Goal: Ask a question: Seek information or help from site administrators or community

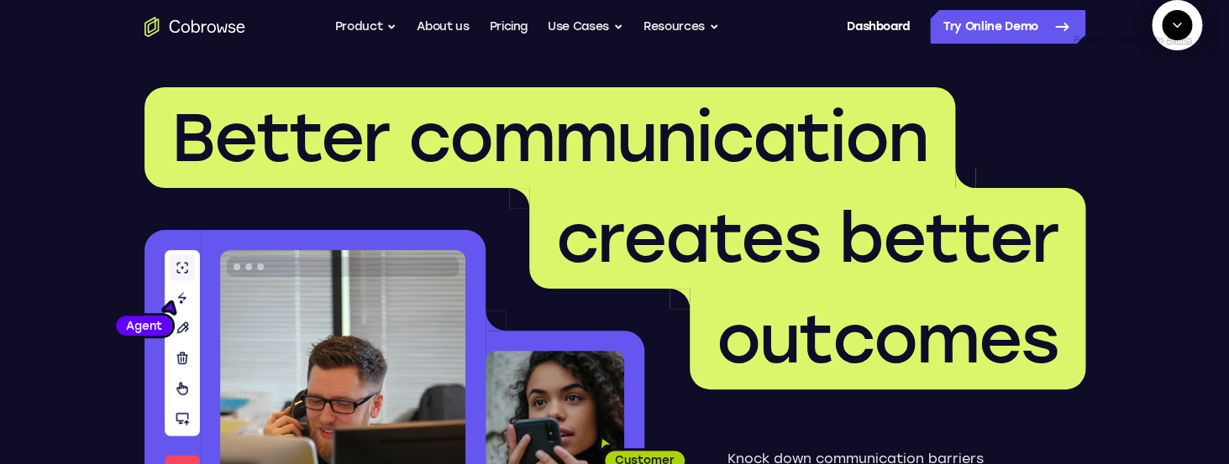
scroll to position [644, 0]
click at [1165, 118] on textarea "Text message input" at bounding box center [1186, 102] width 42 height 30
type textarea "end session"
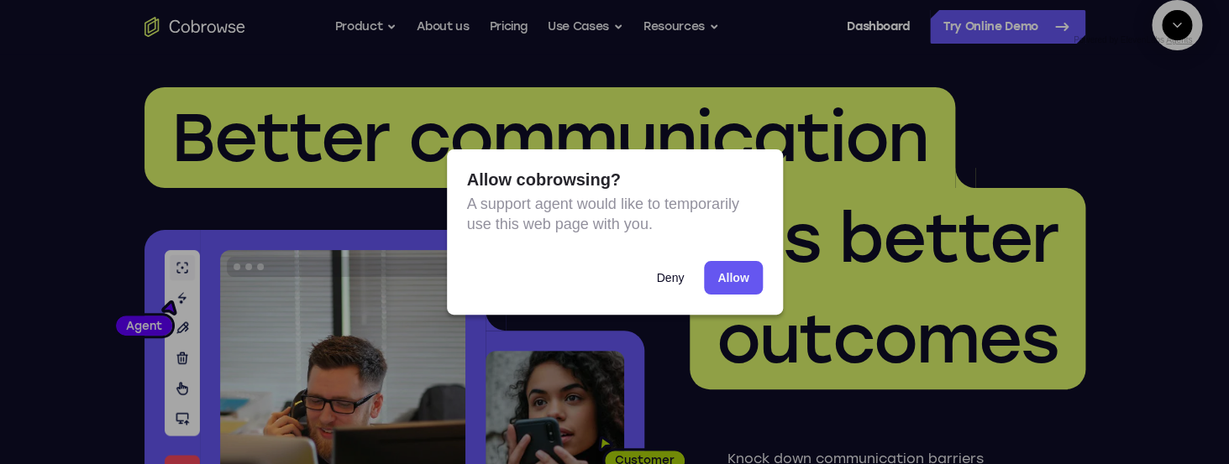
click at [661, 273] on button "Deny" at bounding box center [669, 278] width 55 height 34
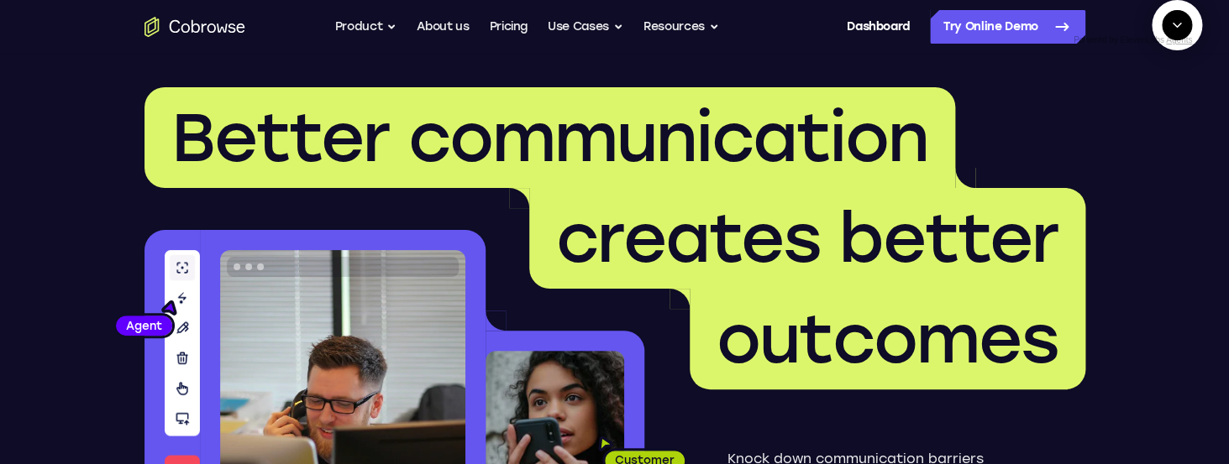
scroll to position [886, 0]
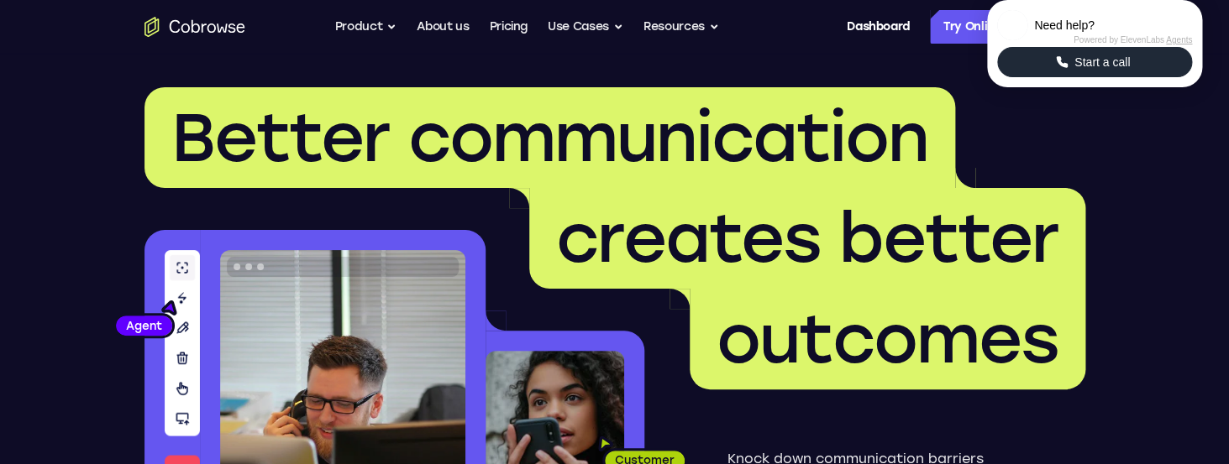
click at [1062, 70] on icon "Start a call" at bounding box center [1061, 62] width 15 height 15
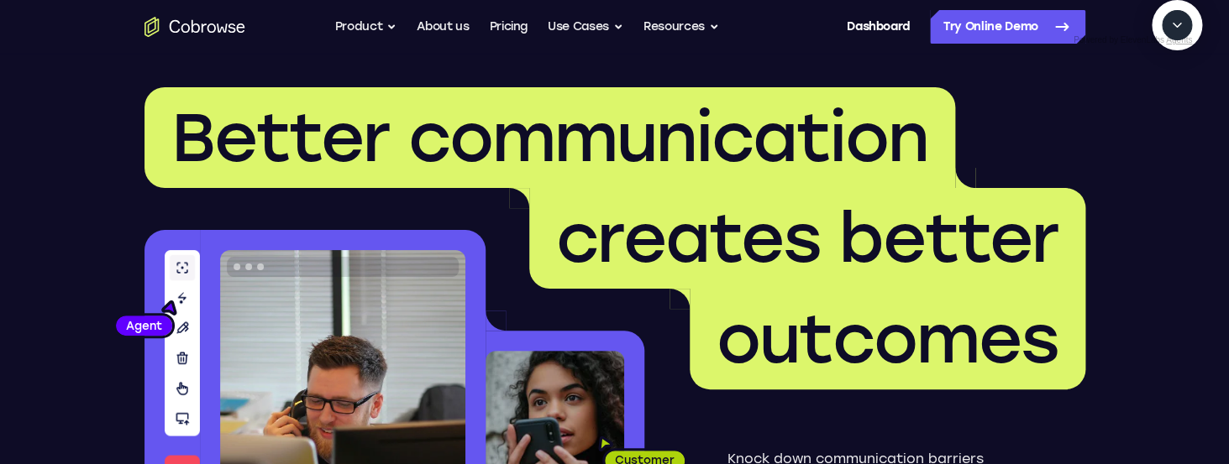
click at [1165, 118] on textarea "Text message input" at bounding box center [1186, 102] width 42 height 30
type textarea "add a team member"
click at [1165, 118] on textarea "Text message input" at bounding box center [1186, 102] width 42 height 30
type textarea "yes"
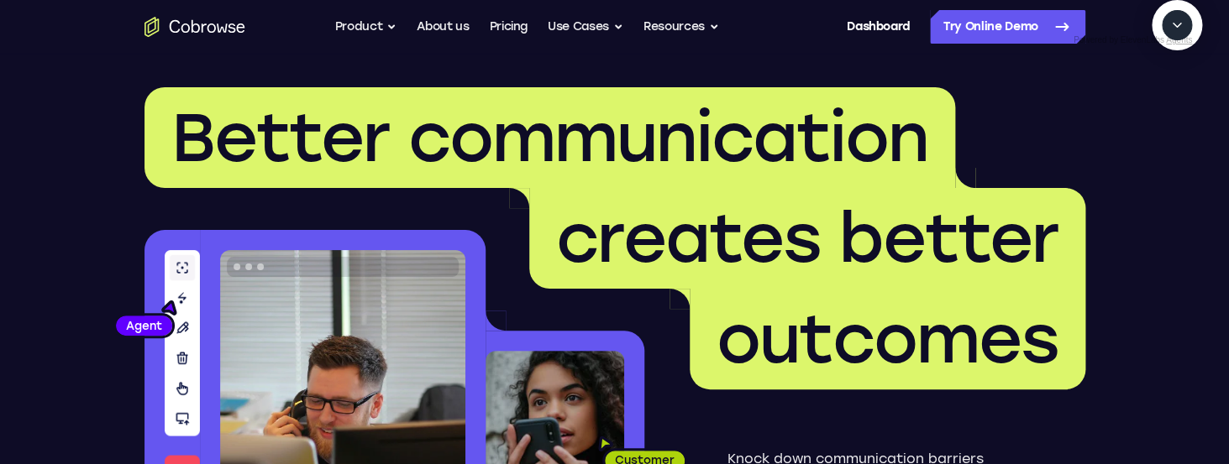
scroll to position [164, 0]
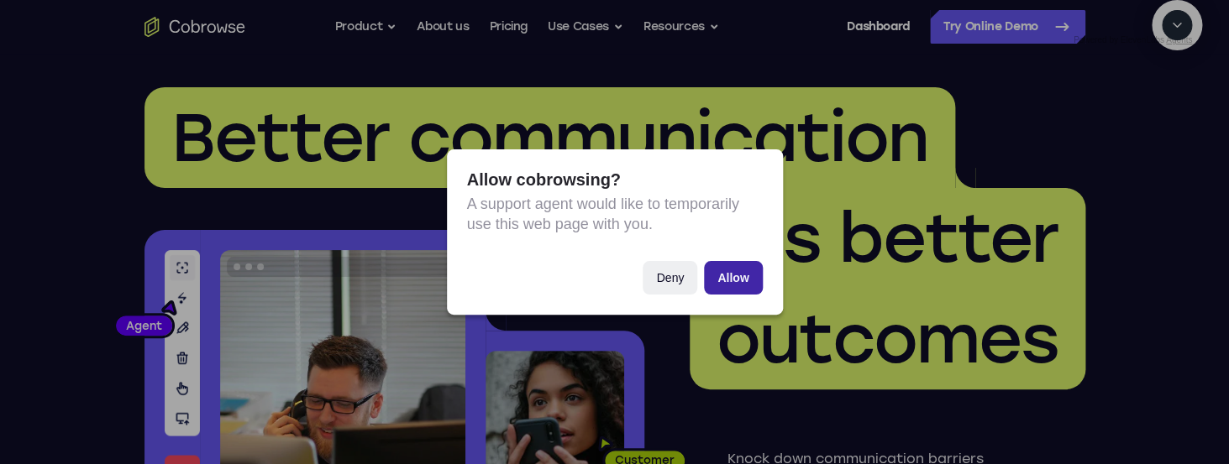
click at [730, 280] on button "Allow" at bounding box center [733, 278] width 58 height 34
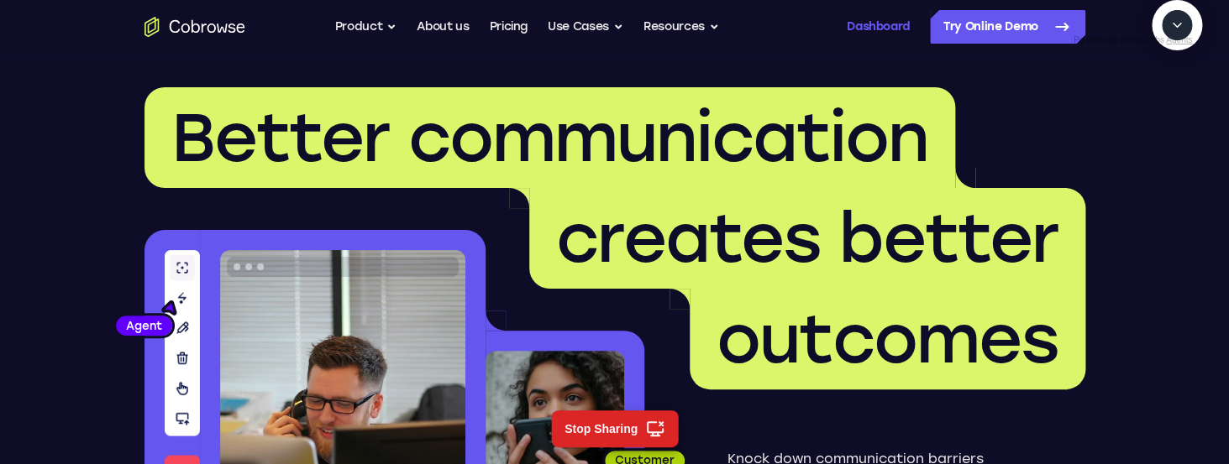
scroll to position [285, 0]
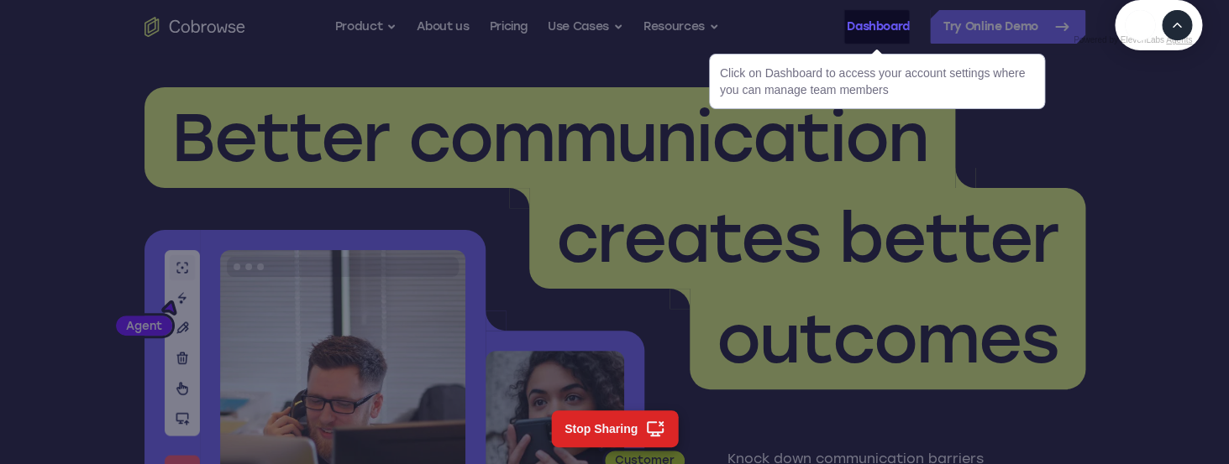
click at [870, 25] on link "Dashboard" at bounding box center [877, 27] width 63 height 34
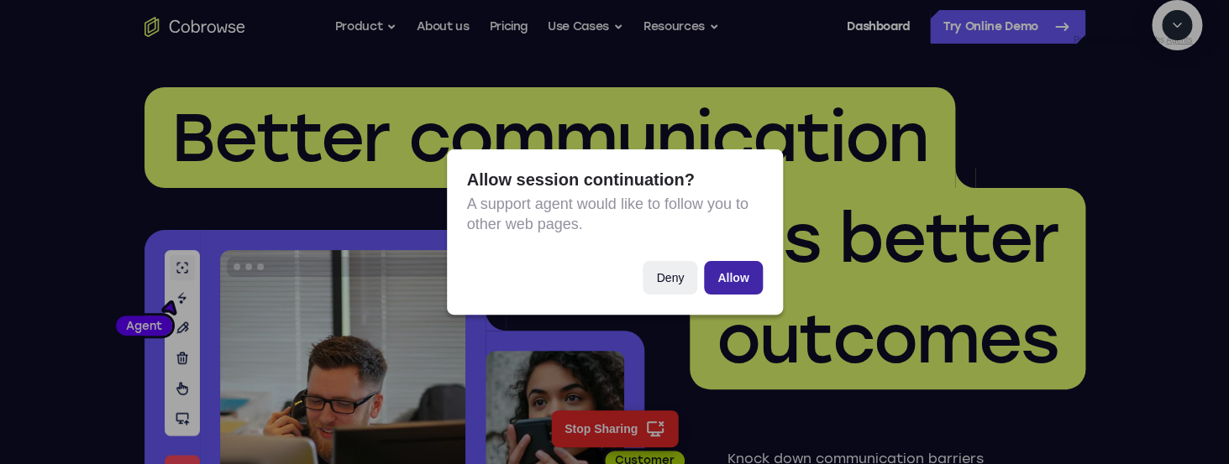
scroll to position [345, 0]
click at [679, 271] on button "Deny" at bounding box center [669, 278] width 55 height 34
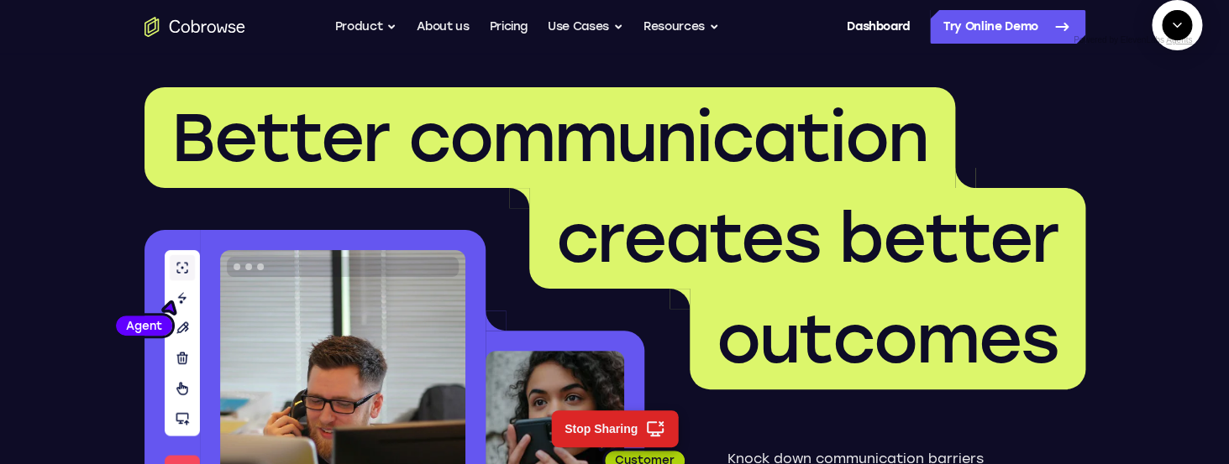
scroll to position [345, 0]
click at [1165, 118] on textarea "Text message input" at bounding box center [1186, 102] width 42 height 30
type textarea "end session"
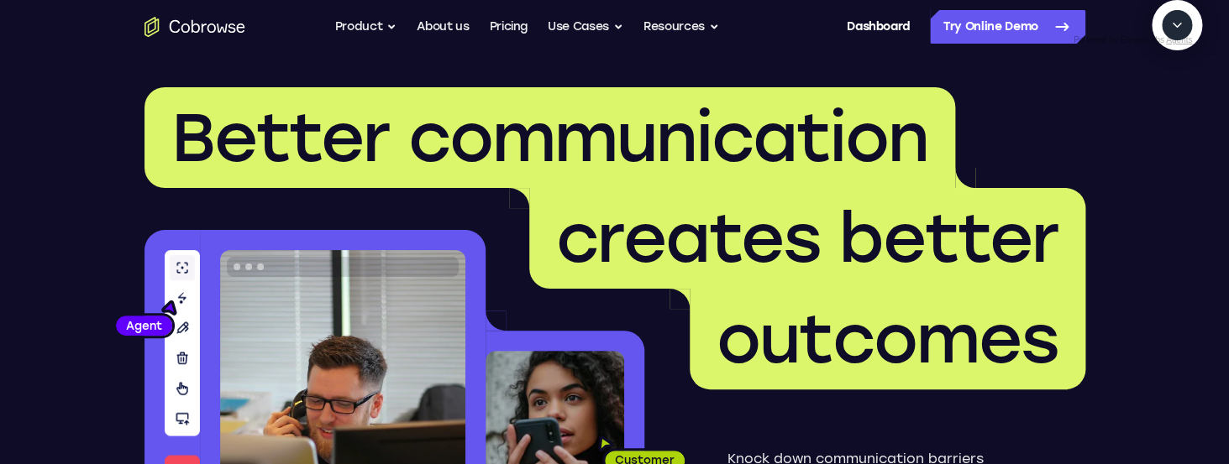
click at [1177, 28] on icon "Collapse" at bounding box center [1177, 26] width 8 height 4
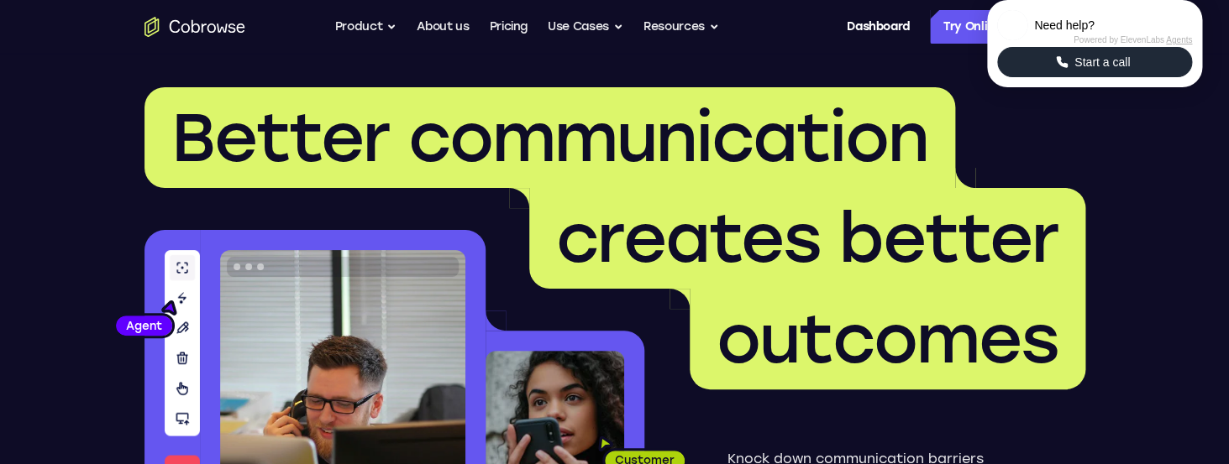
click at [1161, 77] on button "Start a call" at bounding box center [1094, 62] width 195 height 30
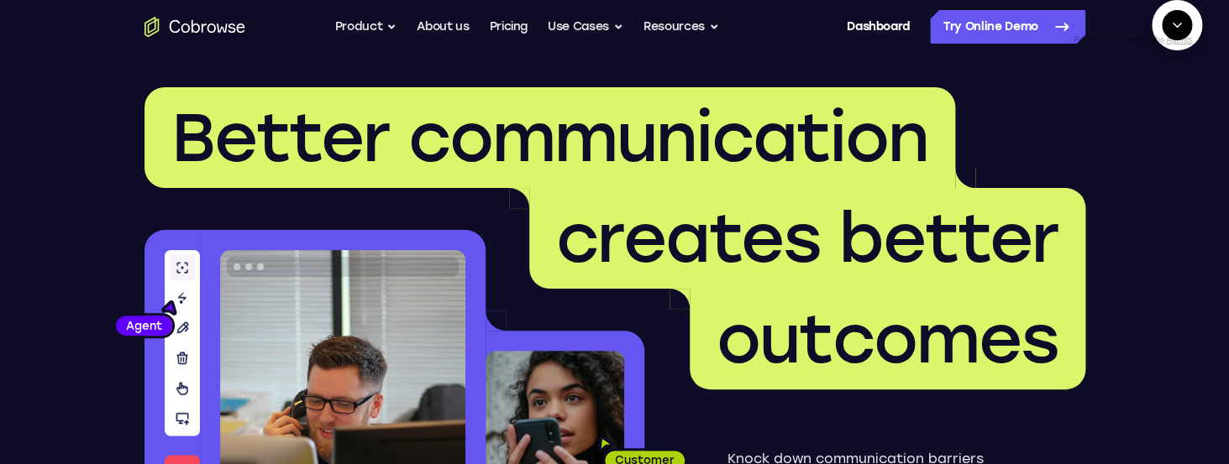
click at [1165, 118] on textarea "Text message input" at bounding box center [1186, 102] width 42 height 30
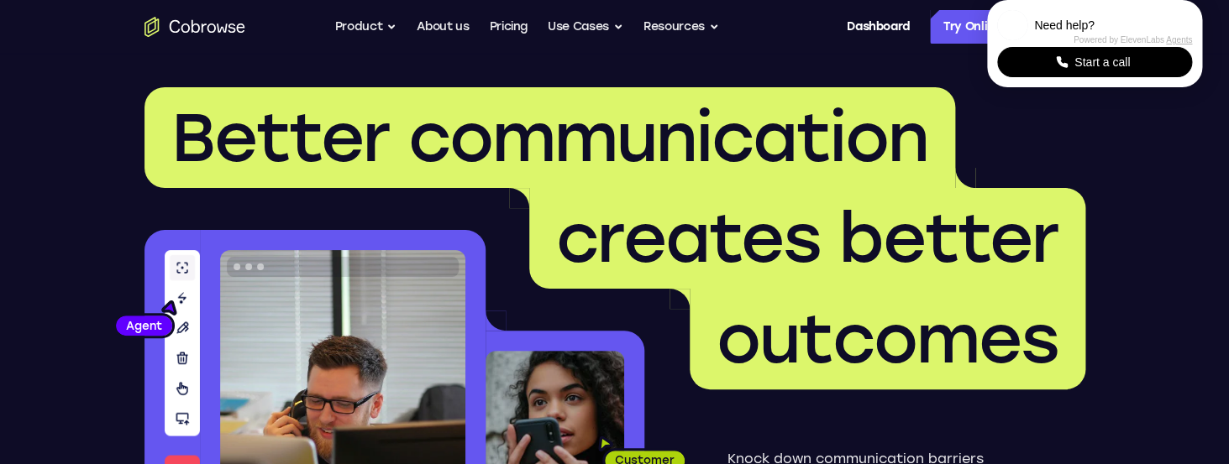
click at [1079, 81] on div "Start a call" at bounding box center [1094, 62] width 202 height 37
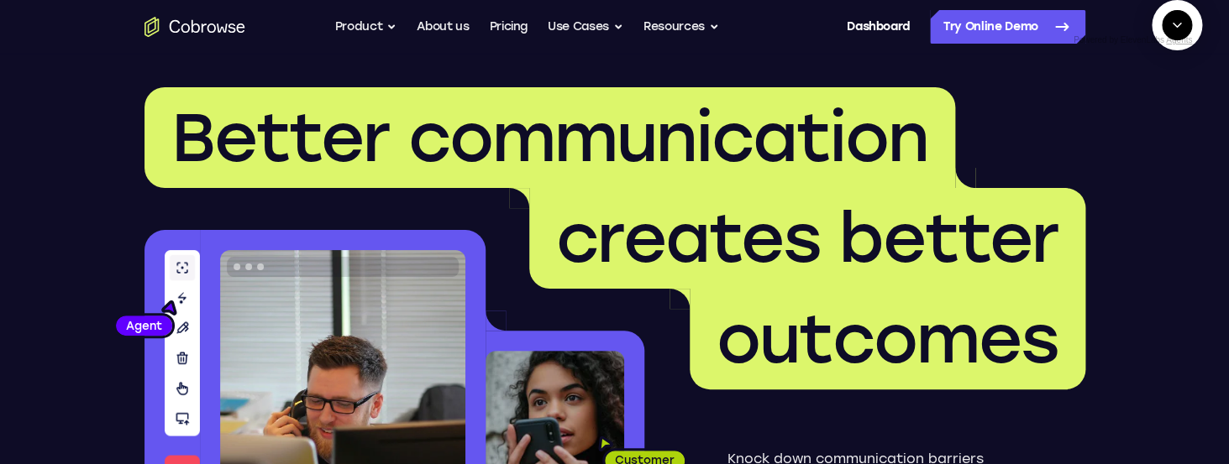
click at [1165, 118] on textarea "Text message input" at bounding box center [1186, 102] width 42 height 30
type textarea "add a team member. do not search, only cobrowse"
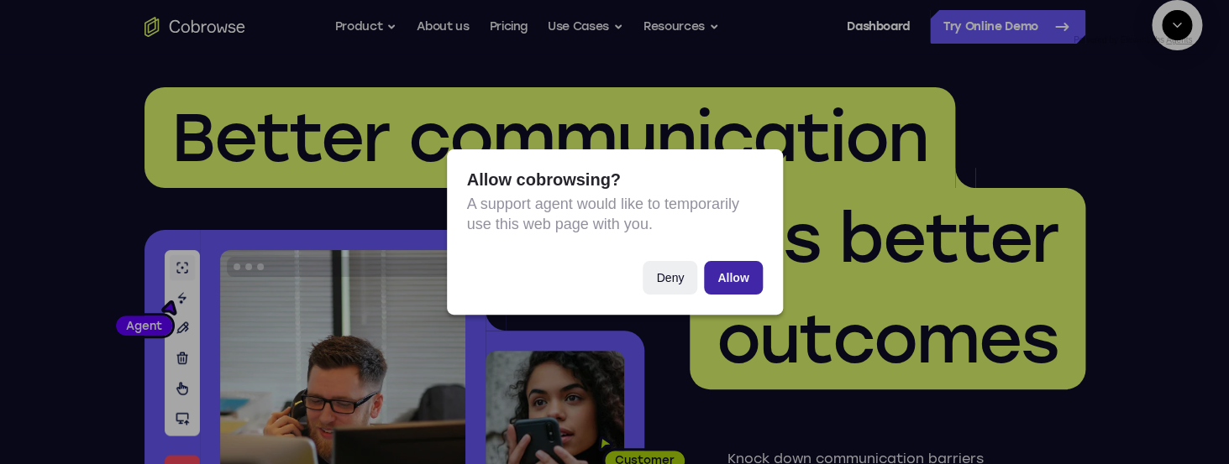
click at [725, 272] on button "Allow" at bounding box center [733, 278] width 58 height 34
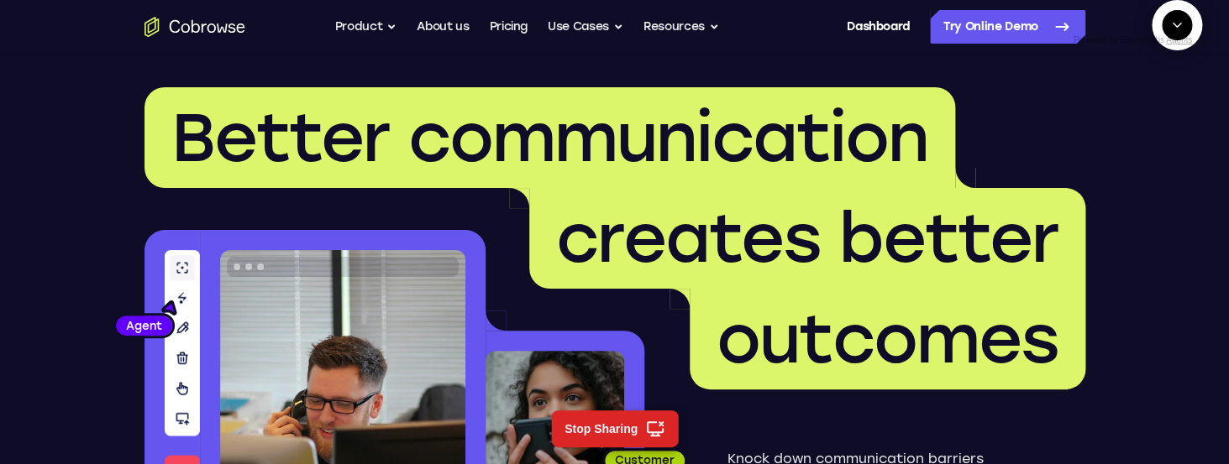
scroll to position [120, 0]
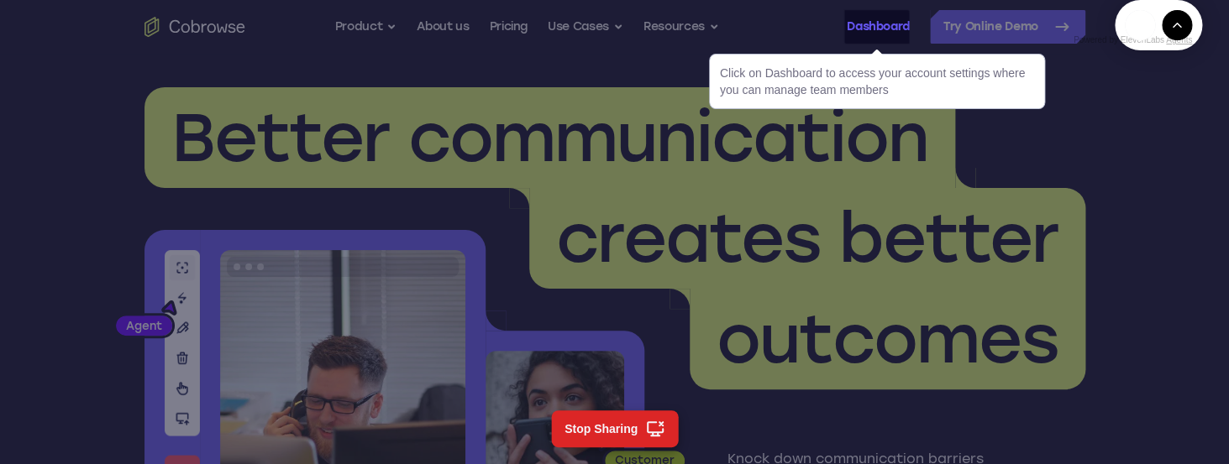
click at [886, 39] on link "Dashboard" at bounding box center [877, 27] width 63 height 34
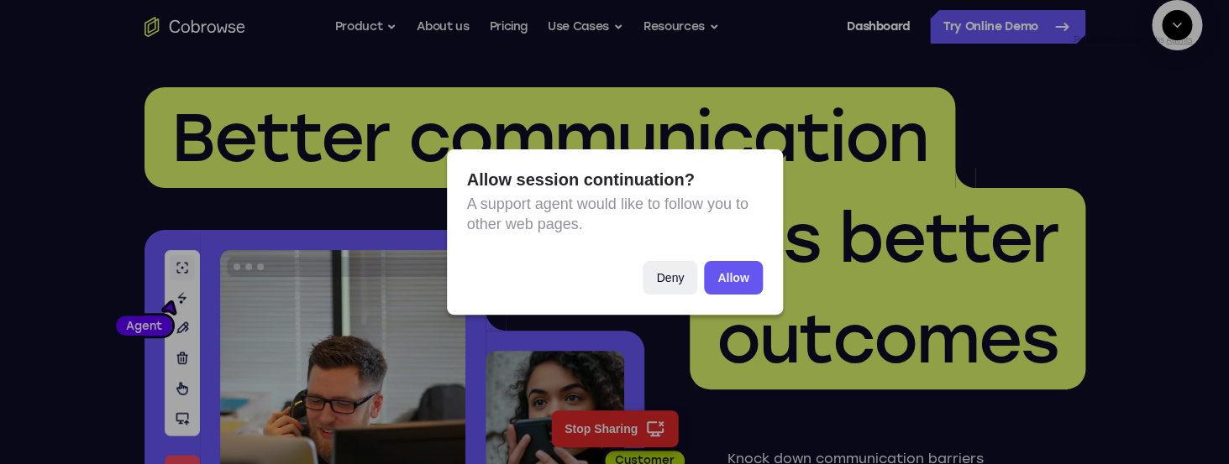
scroll to position [164, 0]
click at [730, 273] on button "Allow" at bounding box center [733, 278] width 58 height 34
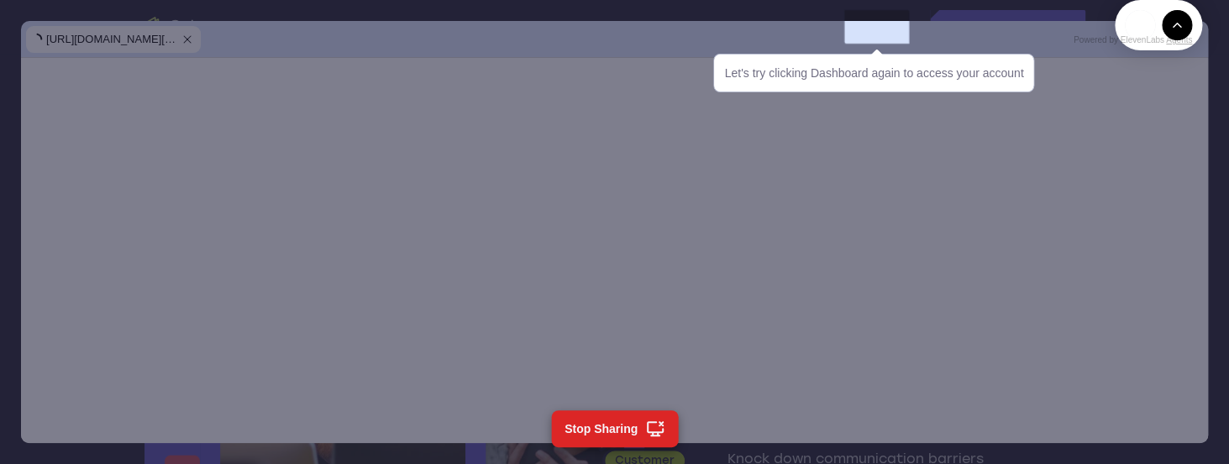
scroll to position [241, 0]
click at [629, 426] on button "Stop Sharing" at bounding box center [614, 429] width 127 height 37
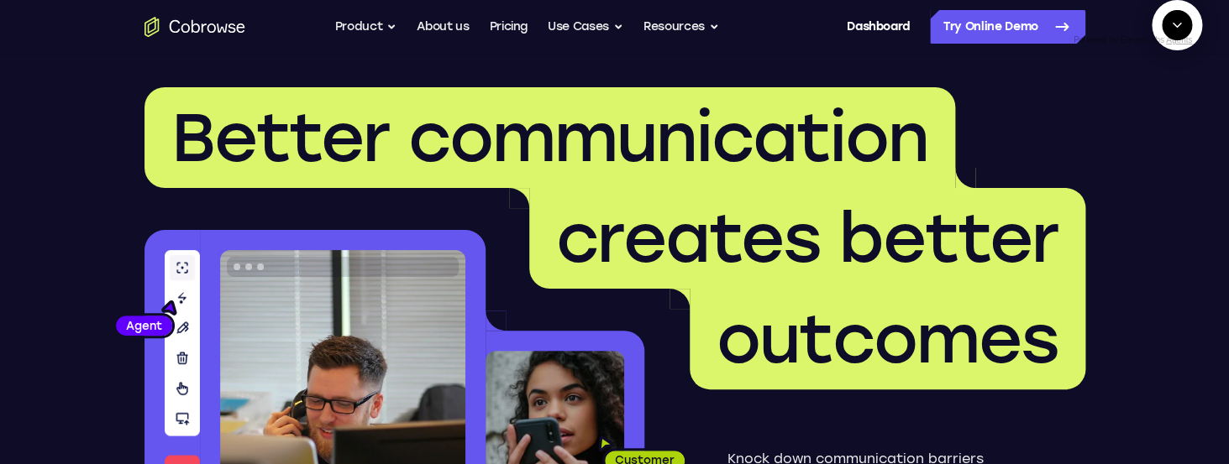
click at [1165, 118] on textarea "Text message input" at bounding box center [1186, 102] width 42 height 30
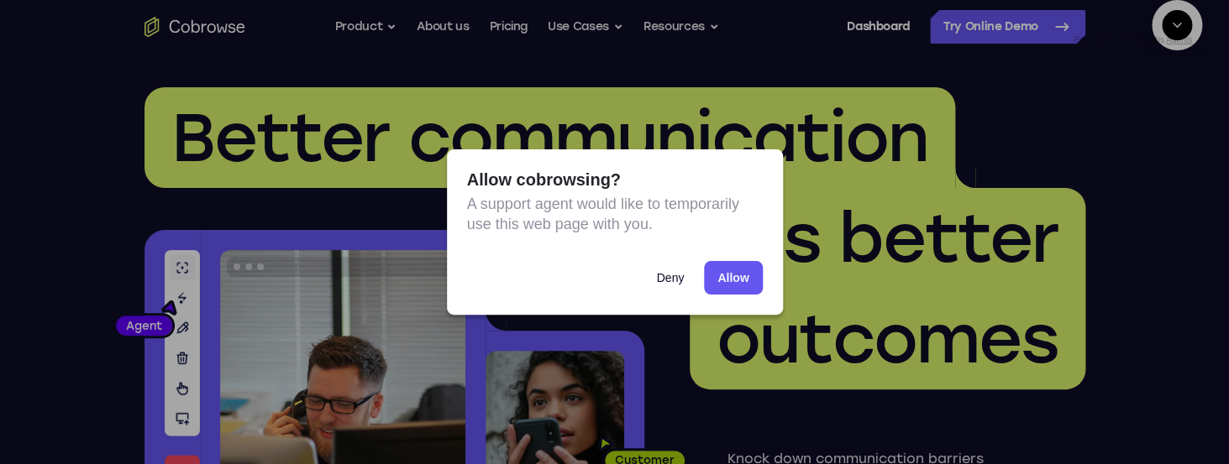
click at [673, 271] on button "Deny" at bounding box center [669, 278] width 55 height 34
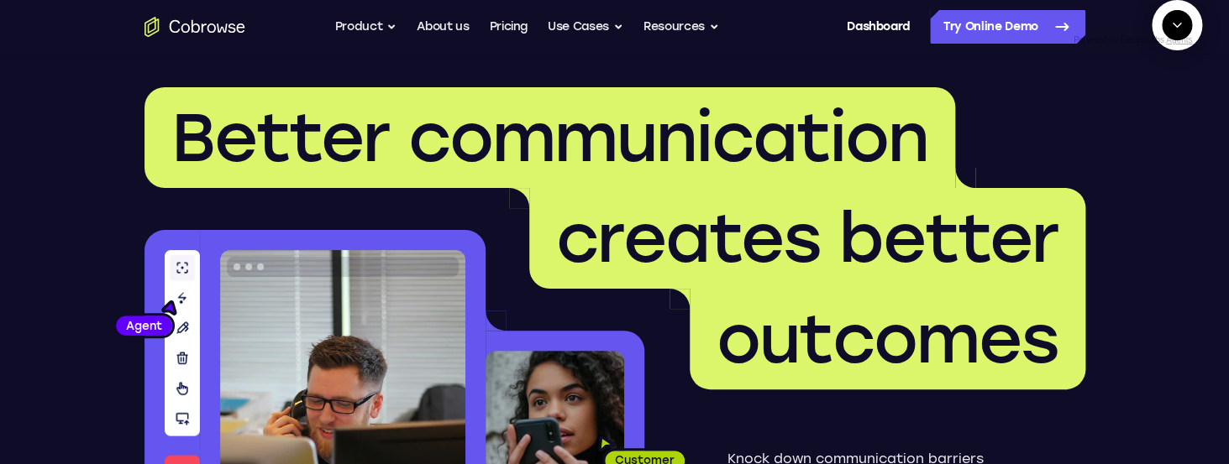
click at [1165, 118] on textarea "Text message input" at bounding box center [1186, 102] width 42 height 30
type textarea "end session"
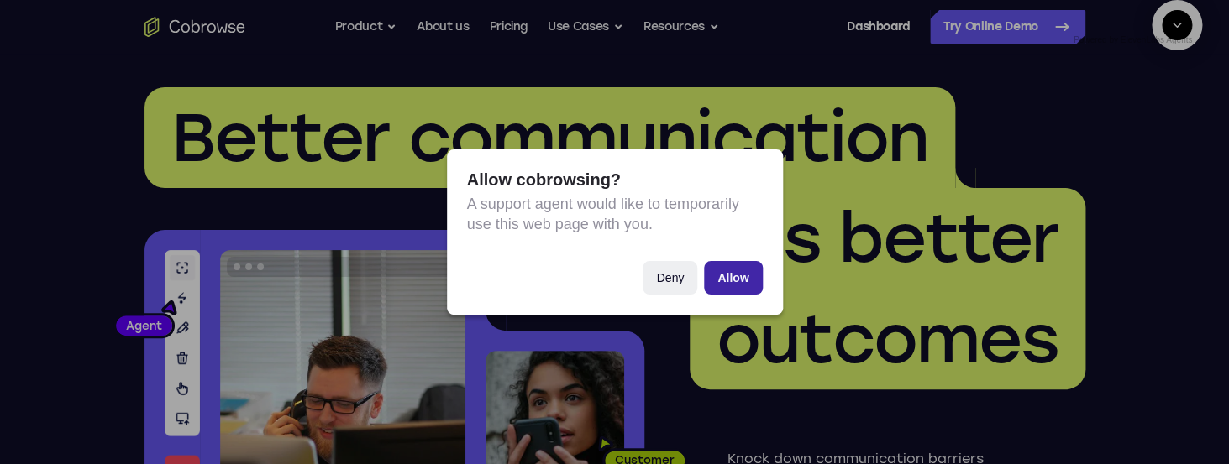
click at [742, 274] on button "Allow" at bounding box center [733, 278] width 58 height 34
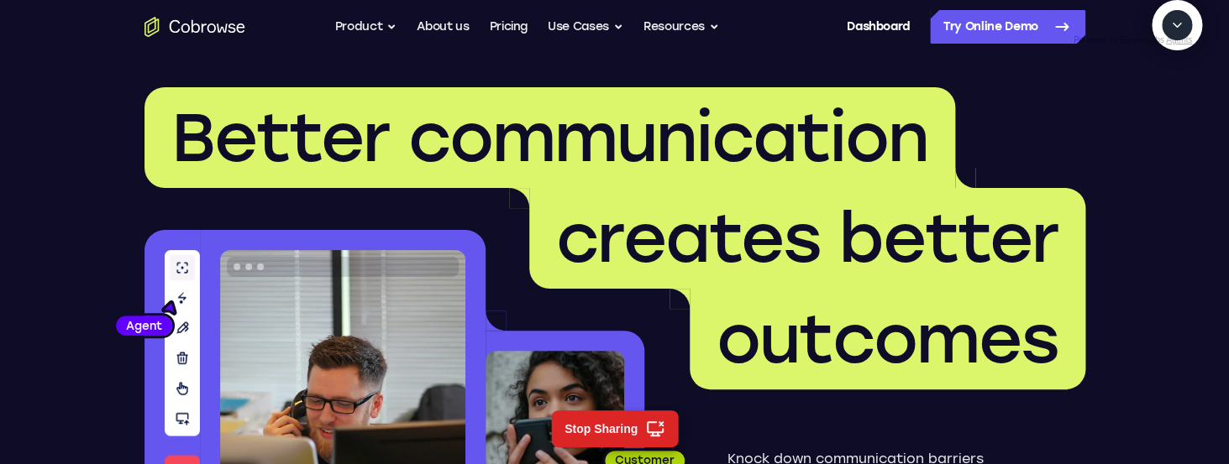
click at [1178, 33] on icon "Collapse" at bounding box center [1176, 25] width 15 height 15
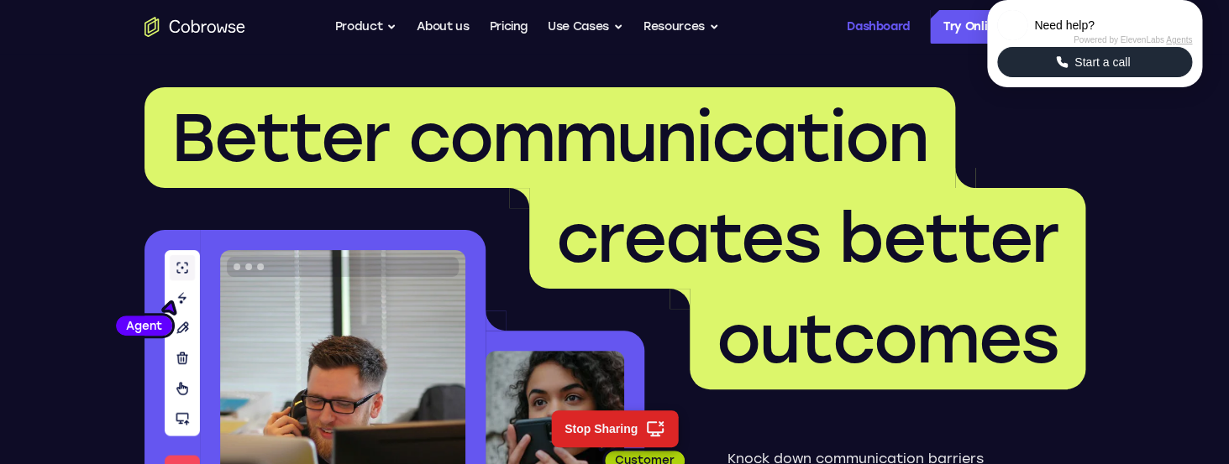
click at [890, 24] on link "Dashboard" at bounding box center [877, 27] width 63 height 34
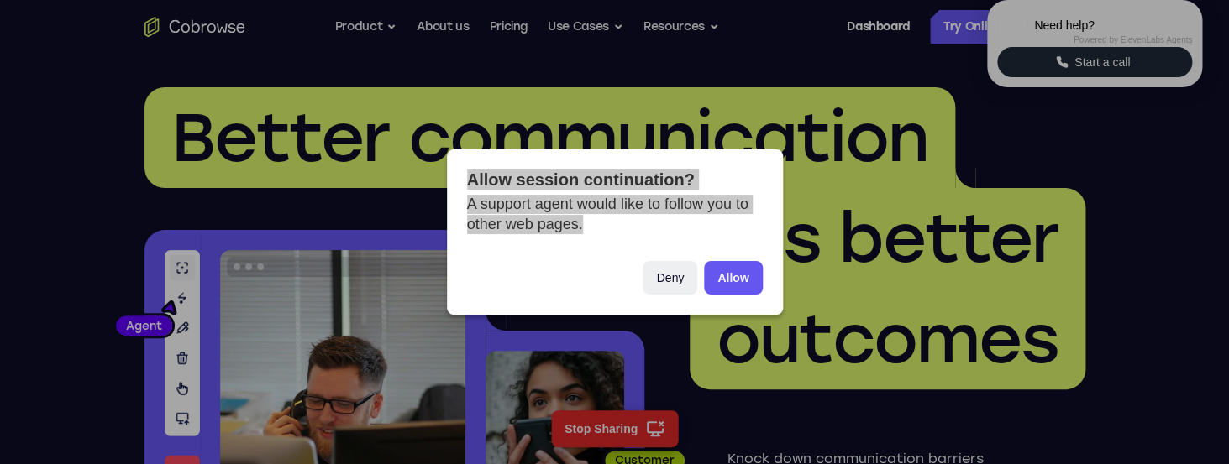
drag, startPoint x: 470, startPoint y: 181, endPoint x: 737, endPoint y: 233, distance: 272.1
click at [737, 233] on section "Allow session continuation? A support agent would like to follow you to other w…" at bounding box center [615, 231] width 336 height 165
click at [692, 233] on p "A support agent would like to follow you to other web pages." at bounding box center [615, 214] width 296 height 39
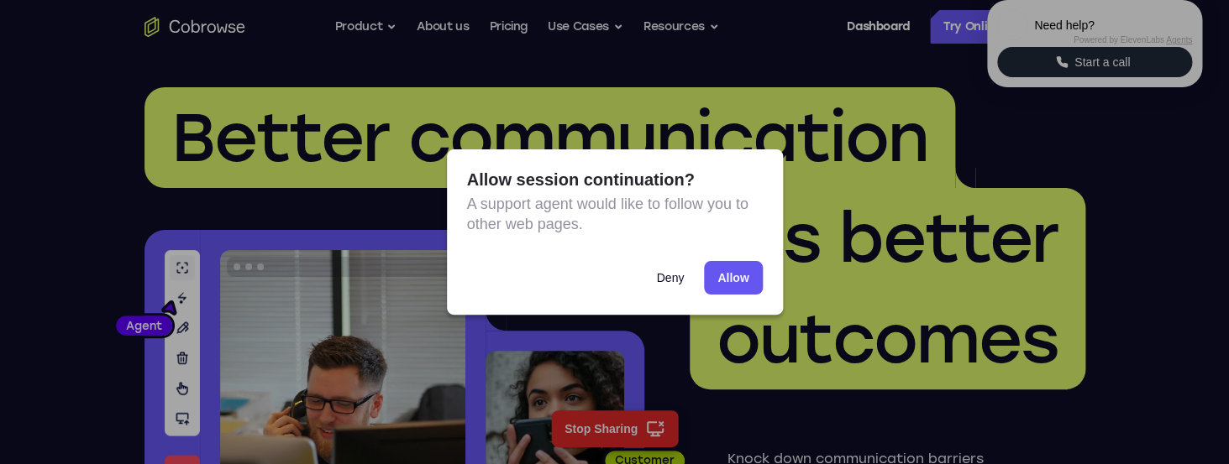
click at [667, 277] on button "Deny" at bounding box center [669, 278] width 55 height 34
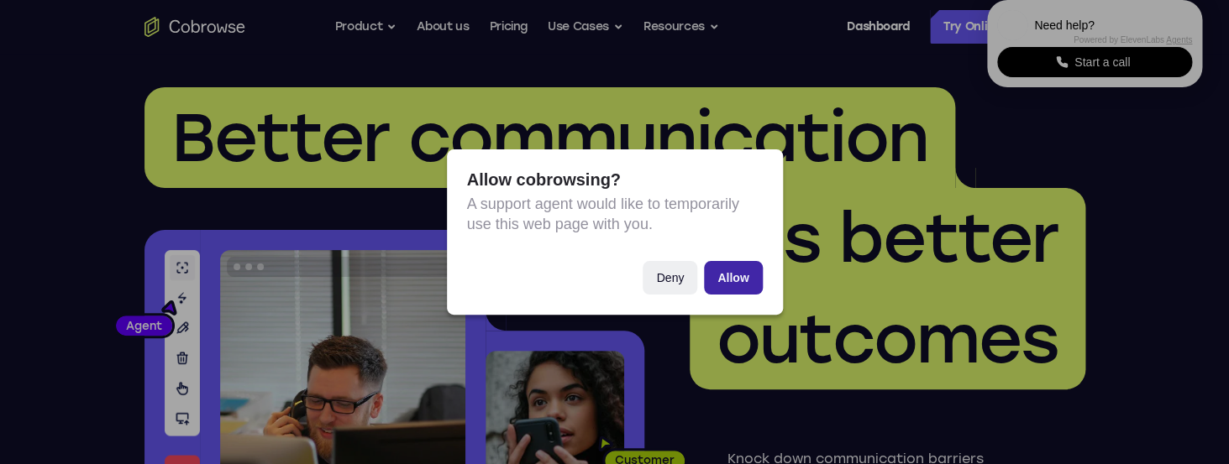
click at [755, 282] on button "Allow" at bounding box center [733, 278] width 58 height 34
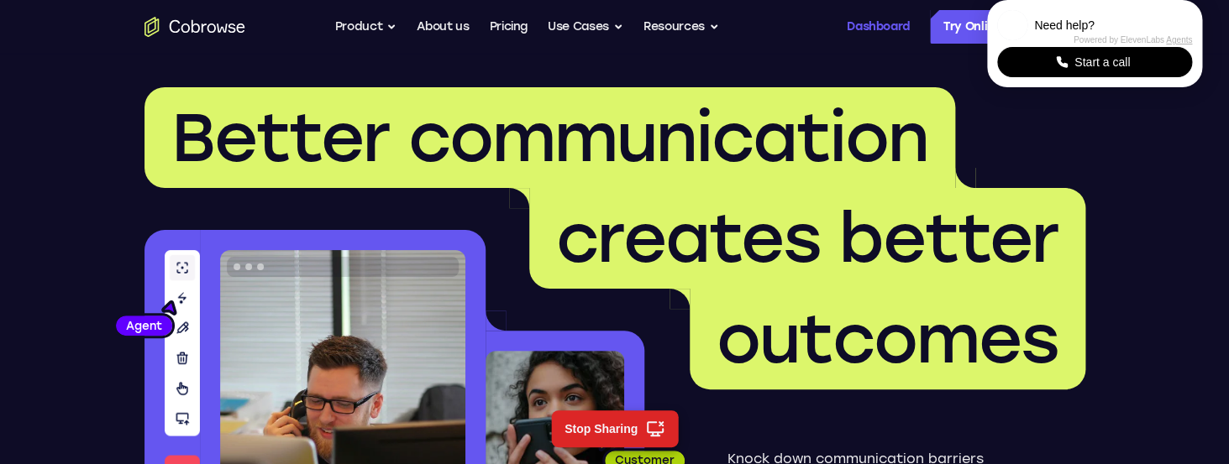
click at [869, 29] on link "Dashboard" at bounding box center [877, 27] width 63 height 34
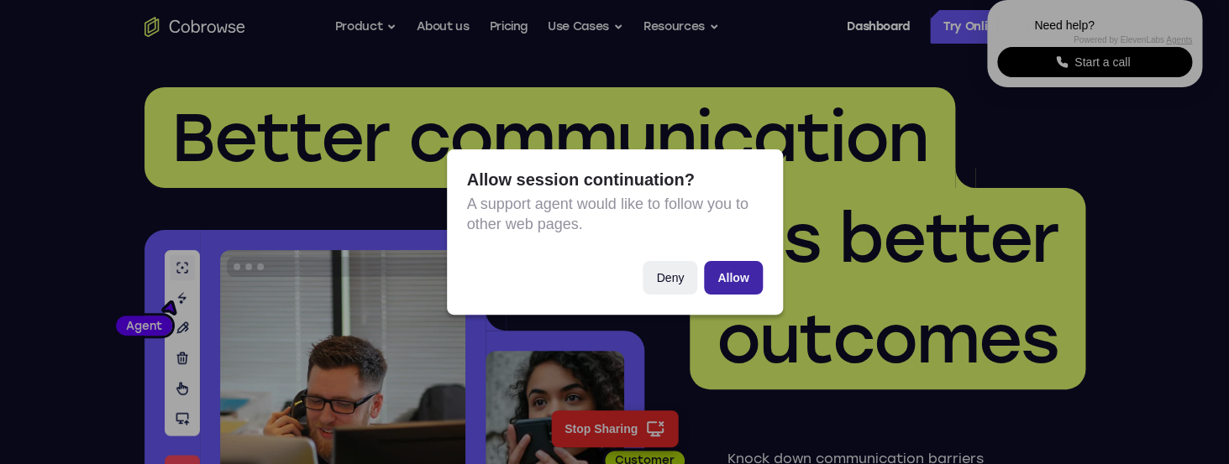
click at [755, 279] on button "Allow" at bounding box center [733, 278] width 58 height 34
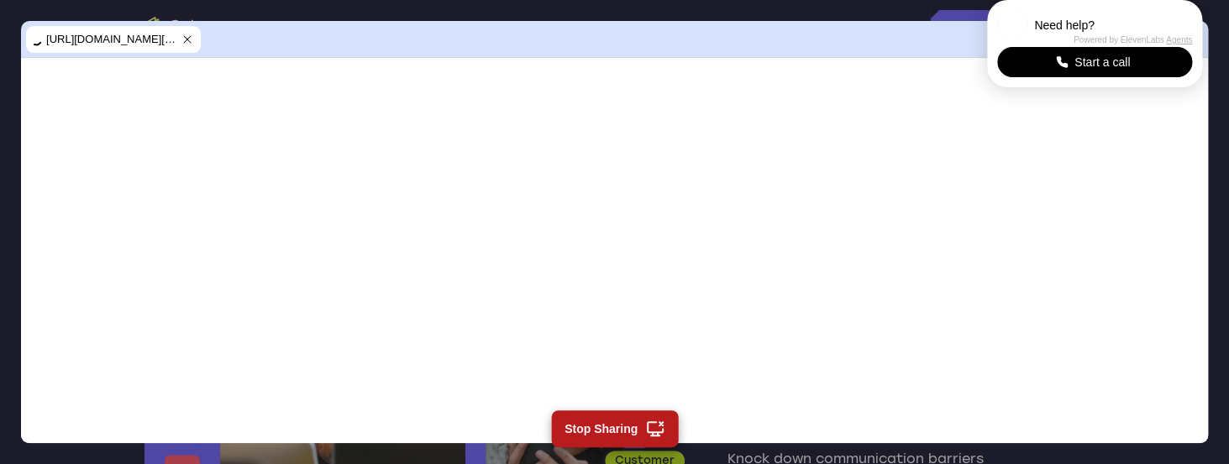
click at [626, 422] on button "Stop Sharing" at bounding box center [614, 429] width 127 height 37
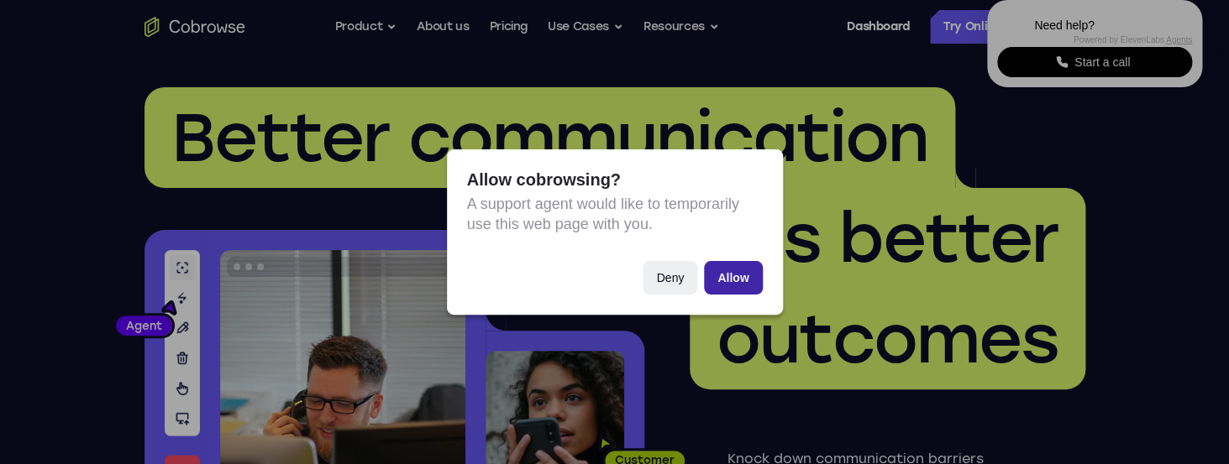
click at [741, 270] on button "Allow" at bounding box center [733, 278] width 58 height 34
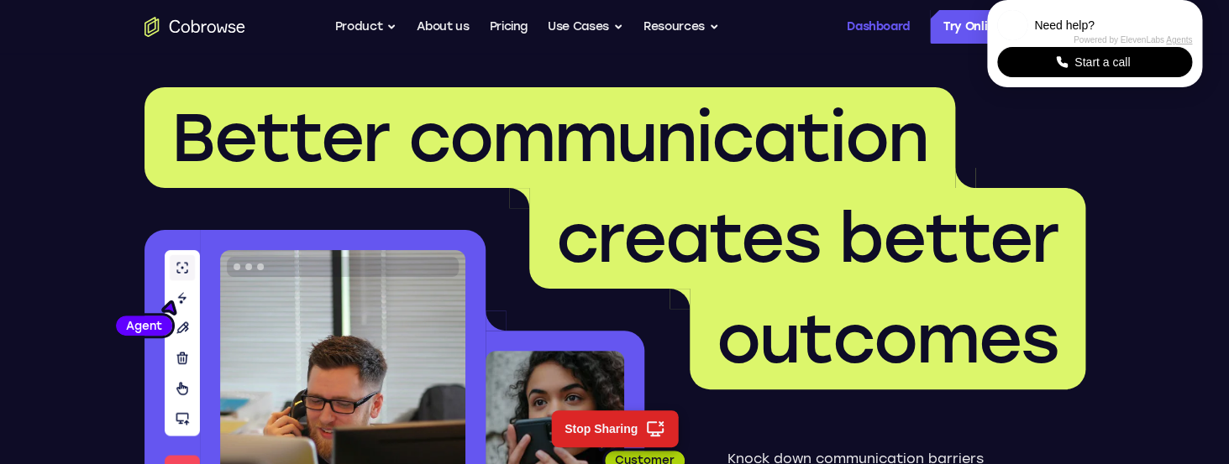
click at [888, 37] on link "Dashboard" at bounding box center [877, 27] width 63 height 34
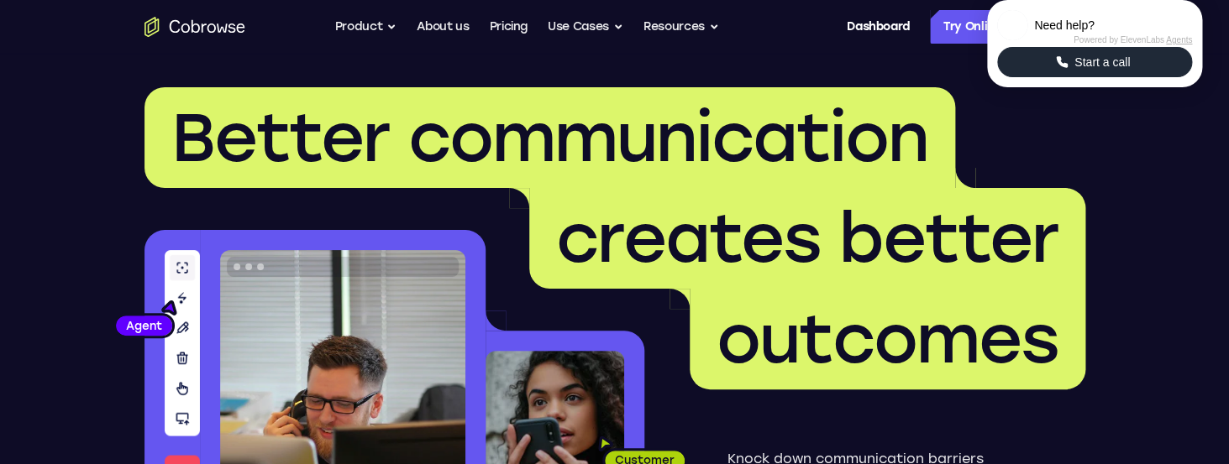
click at [1085, 71] on span "Start a call" at bounding box center [1102, 62] width 66 height 17
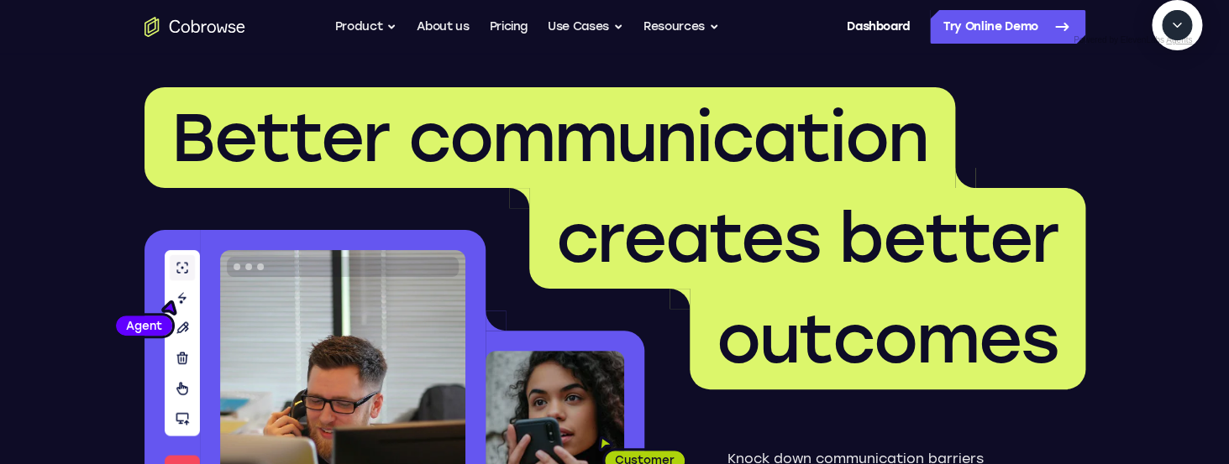
click at [1165, 118] on textarea "Text message input" at bounding box center [1186, 102] width 42 height 30
type textarea "add a team member, don't search, only cobrowse"
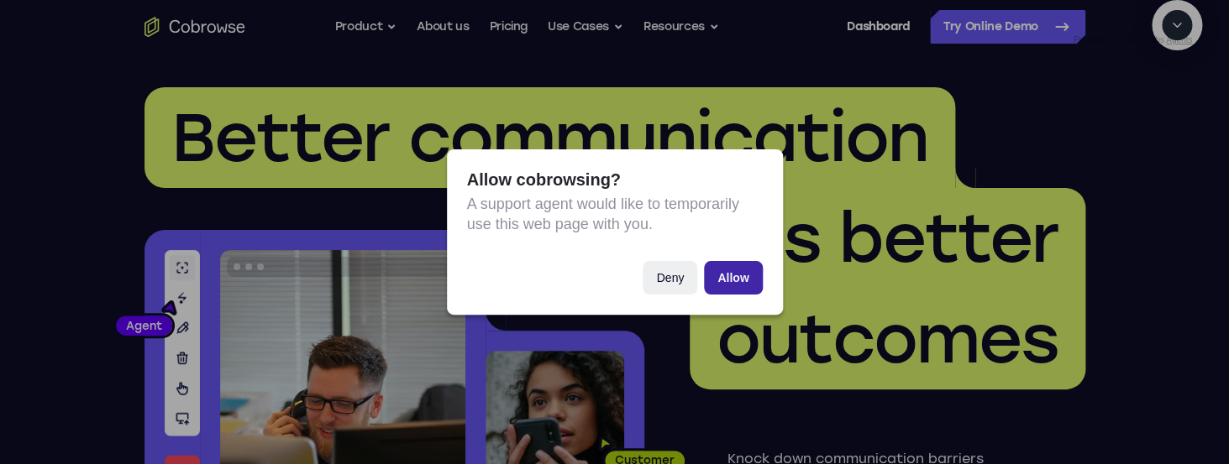
click at [722, 273] on button "Allow" at bounding box center [733, 278] width 58 height 34
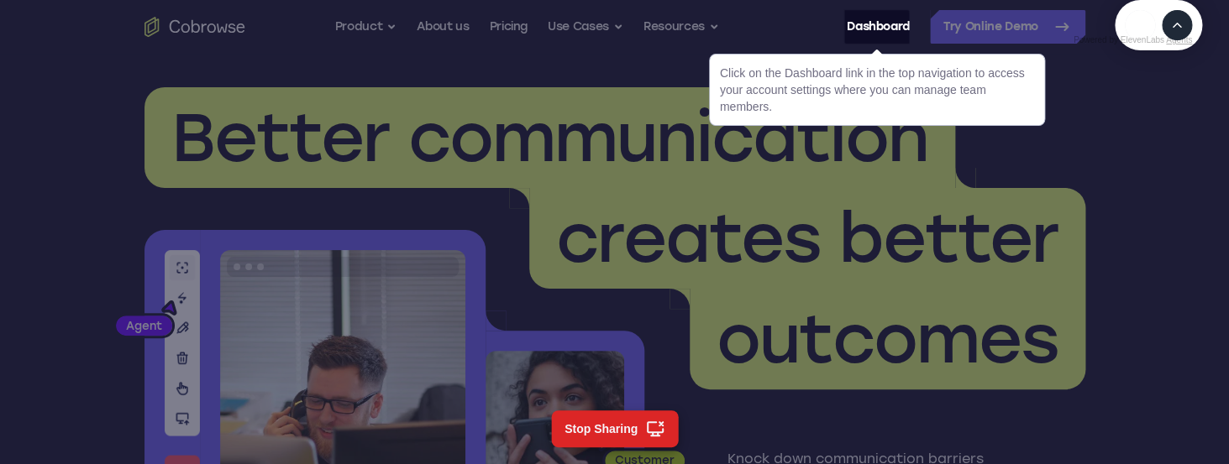
scroll to position [187, 0]
click at [885, 29] on link "Dashboard" at bounding box center [877, 27] width 63 height 34
